Goal: Navigation & Orientation: Understand site structure

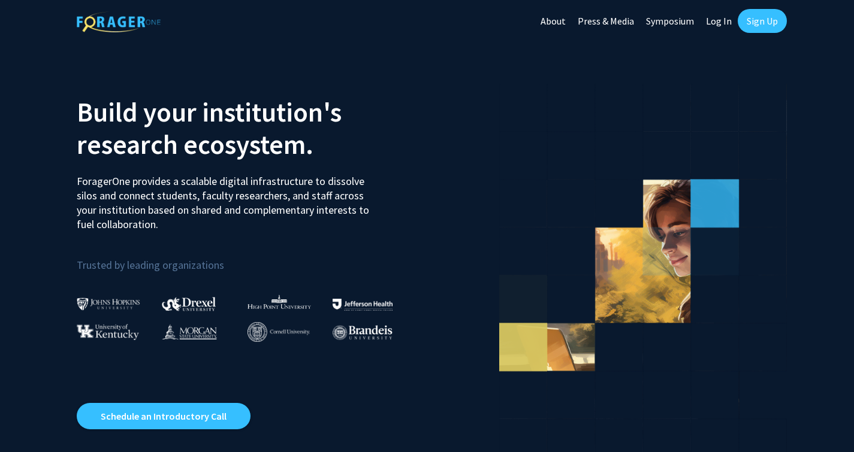
click at [717, 30] on link "Log In" at bounding box center [719, 21] width 38 height 42
select select
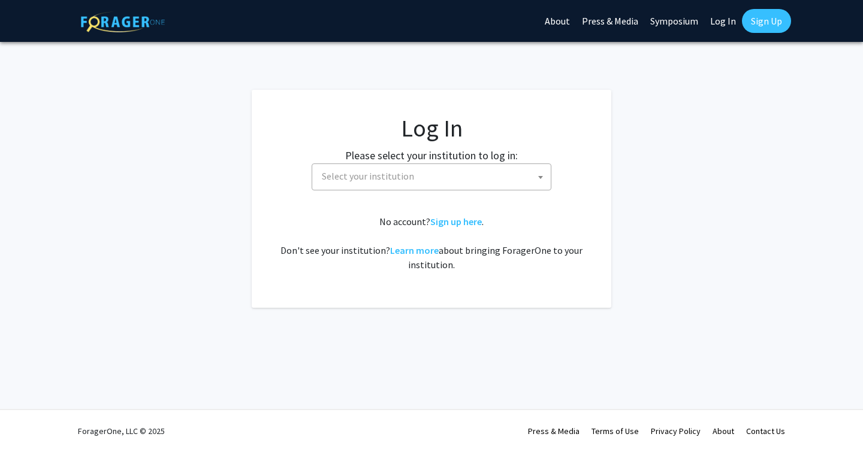
click at [454, 199] on fg-card-body "Log In Please select your institution to log in: [GEOGRAPHIC_DATA] [GEOGRAPHIC_…" at bounding box center [432, 199] width 312 height 170
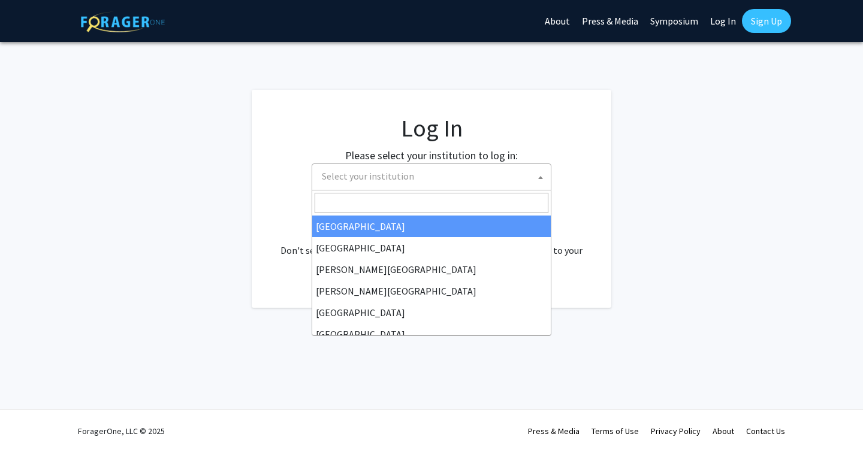
click at [437, 182] on span "Select your institution" at bounding box center [434, 176] width 234 height 25
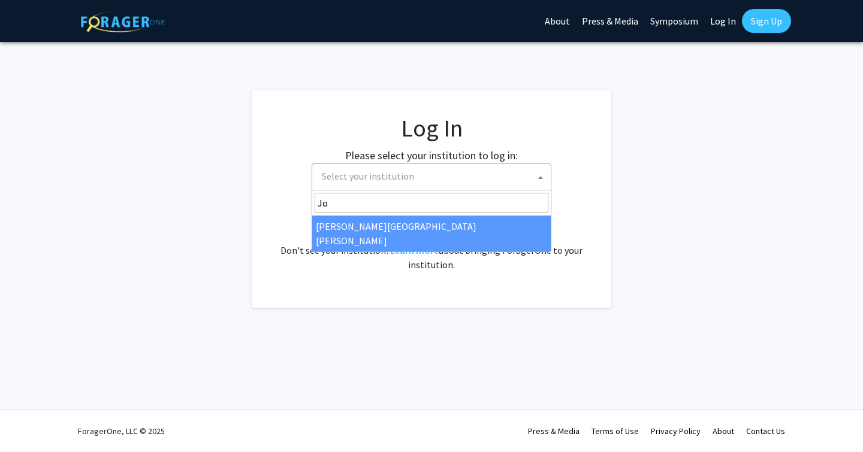
type input "Jo"
select select "1"
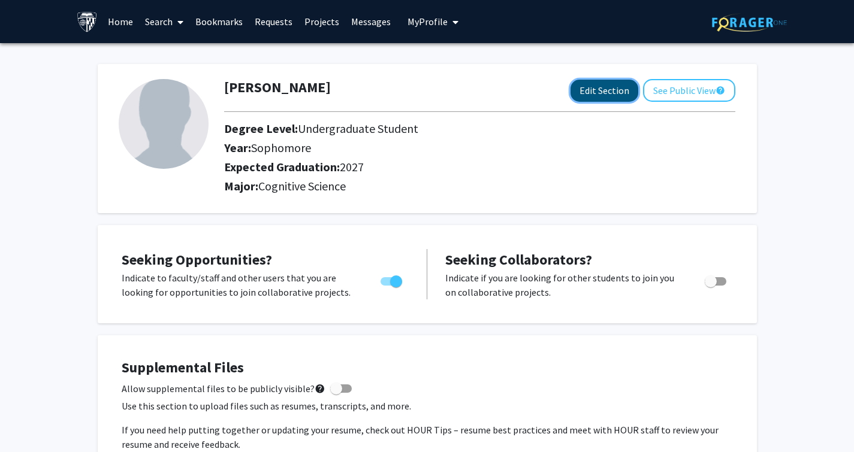
click at [612, 88] on button "Edit Section" at bounding box center [604, 91] width 68 height 22
select select "sophomore"
select select "2027"
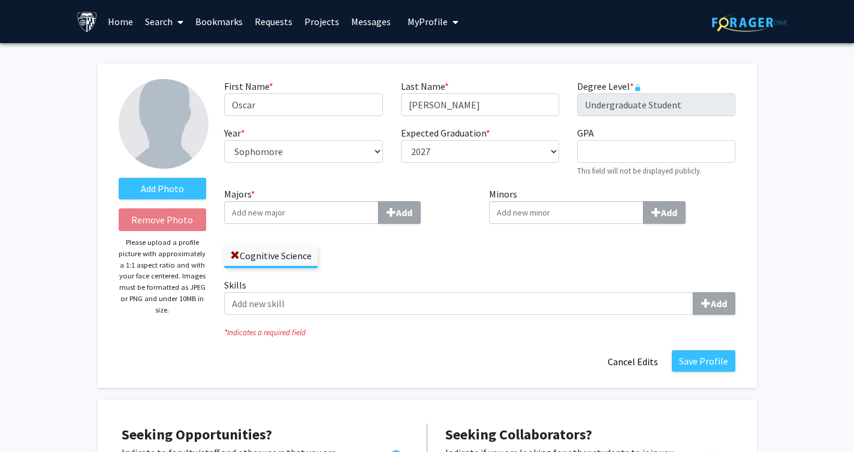
click at [346, 22] on link "Messages" at bounding box center [371, 22] width 52 height 42
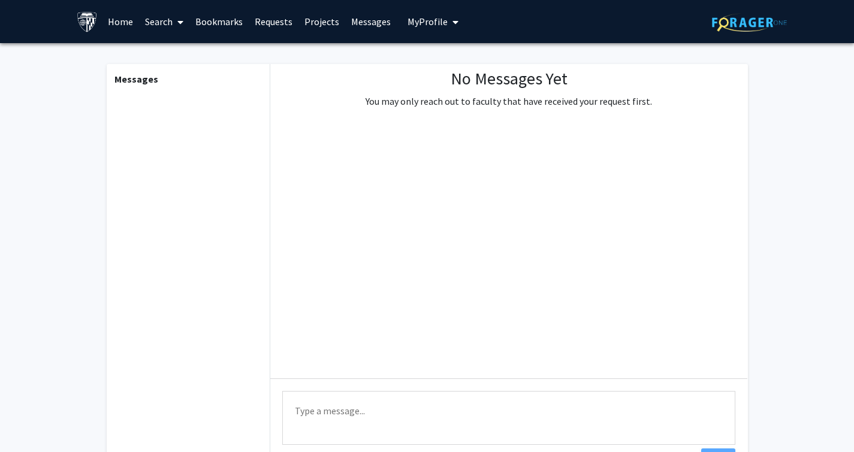
click at [313, 23] on link "Projects" at bounding box center [321, 22] width 47 height 42
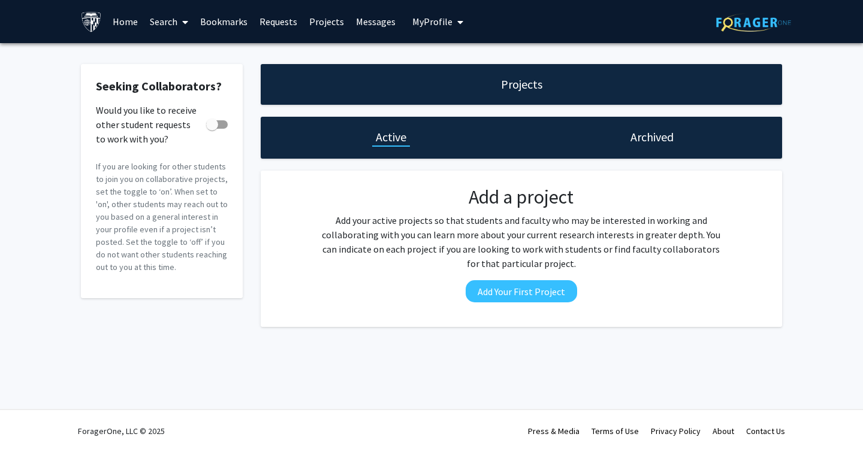
click at [264, 27] on link "Requests" at bounding box center [278, 22] width 50 height 42
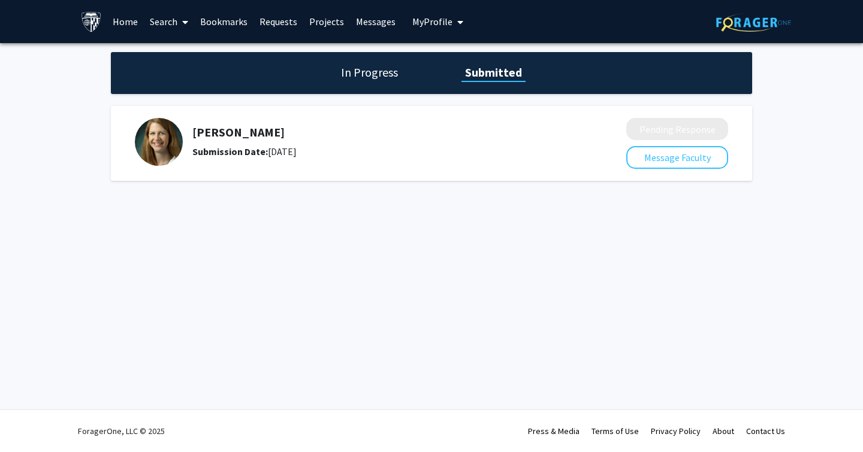
click at [220, 21] on link "Bookmarks" at bounding box center [223, 22] width 59 height 42
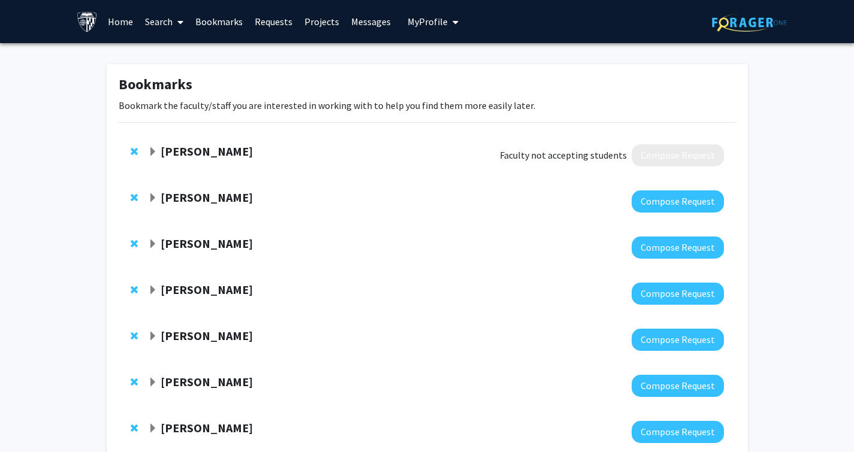
click at [194, 22] on link "Bookmarks" at bounding box center [218, 22] width 59 height 42
click at [167, 17] on link "Search" at bounding box center [164, 22] width 50 height 42
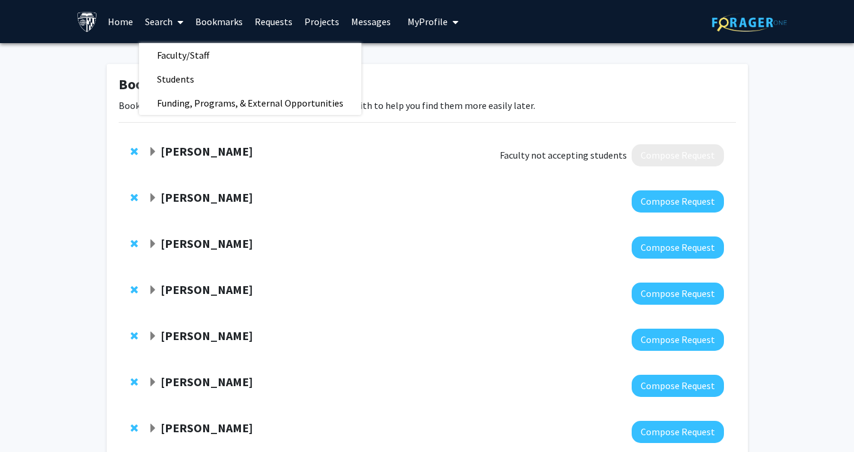
click at [134, 28] on link "Home" at bounding box center [120, 22] width 37 height 42
